Goal: Use online tool/utility: Utilize a website feature to perform a specific function

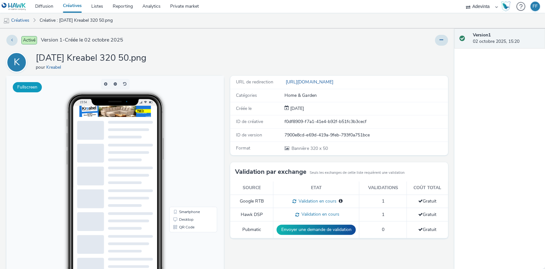
click at [28, 83] on button "Fullscreen" at bounding box center [27, 87] width 29 height 10
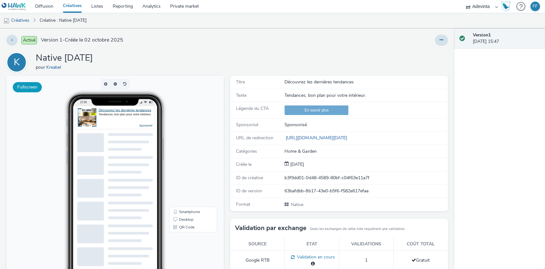
click at [29, 85] on button "Fullscreen" at bounding box center [27, 87] width 29 height 10
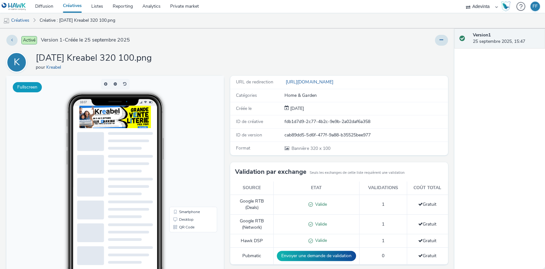
click at [28, 88] on button "Fullscreen" at bounding box center [27, 87] width 29 height 10
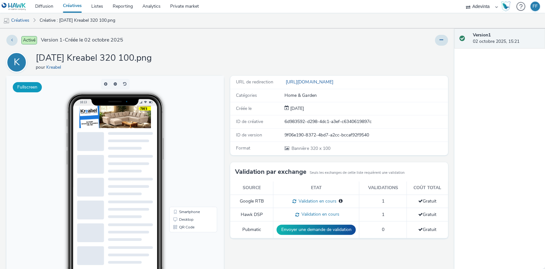
click at [24, 85] on button "Fullscreen" at bounding box center [27, 87] width 29 height 10
